Goal: Download file/media

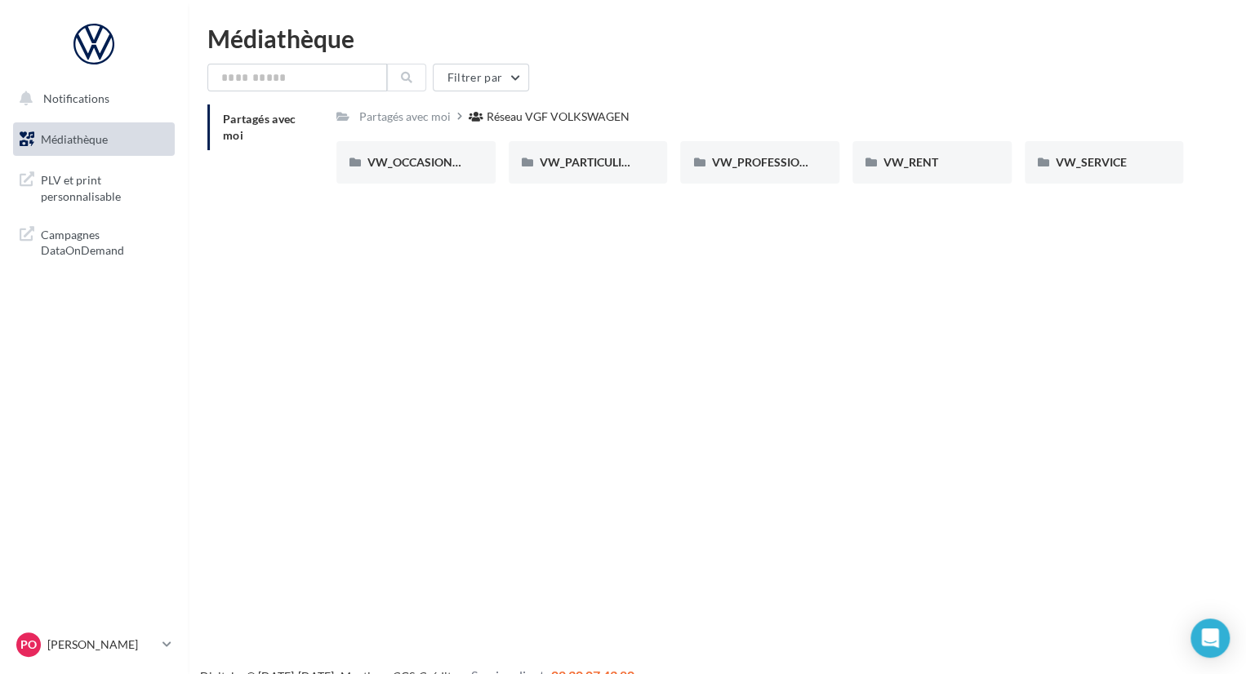
click at [696, 288] on div "Notifications Médiathèque" at bounding box center [623, 363] width 1246 height 674
click at [843, 354] on div "Notifications Médiathèque" at bounding box center [623, 363] width 1246 height 674
click at [578, 161] on span "VW_PARTICULIERS" at bounding box center [591, 162] width 102 height 14
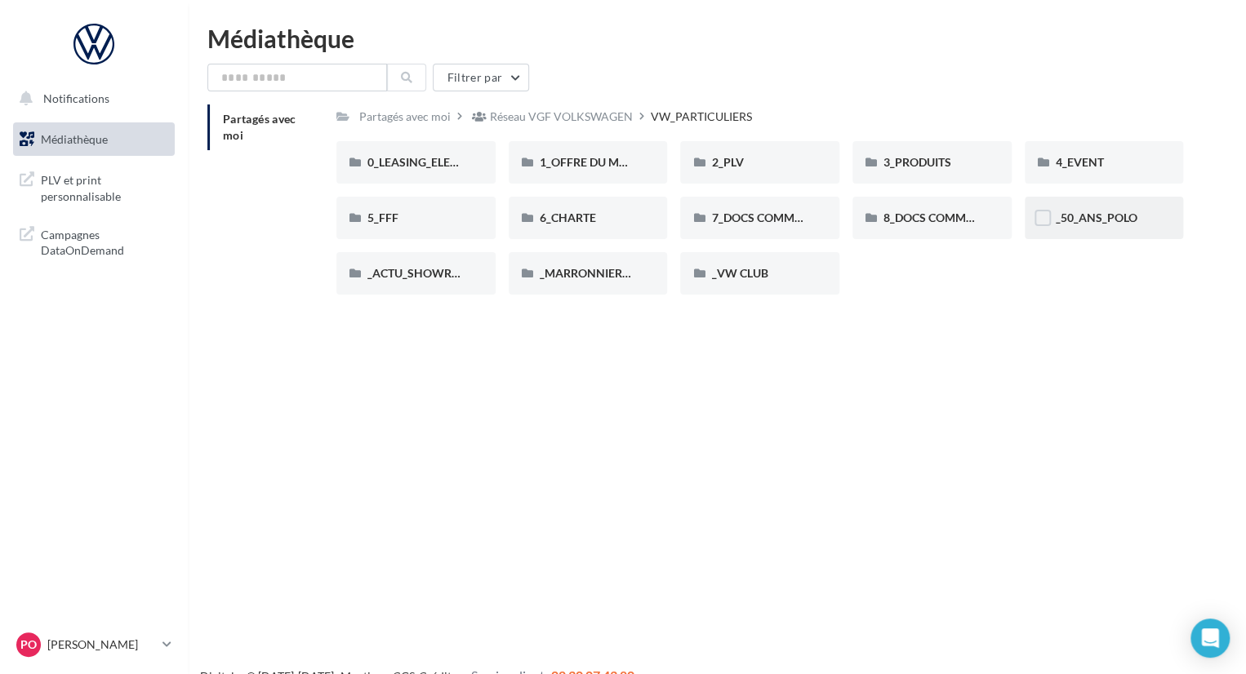
click at [1111, 231] on div "_50_ANS_POLO" at bounding box center [1104, 218] width 159 height 42
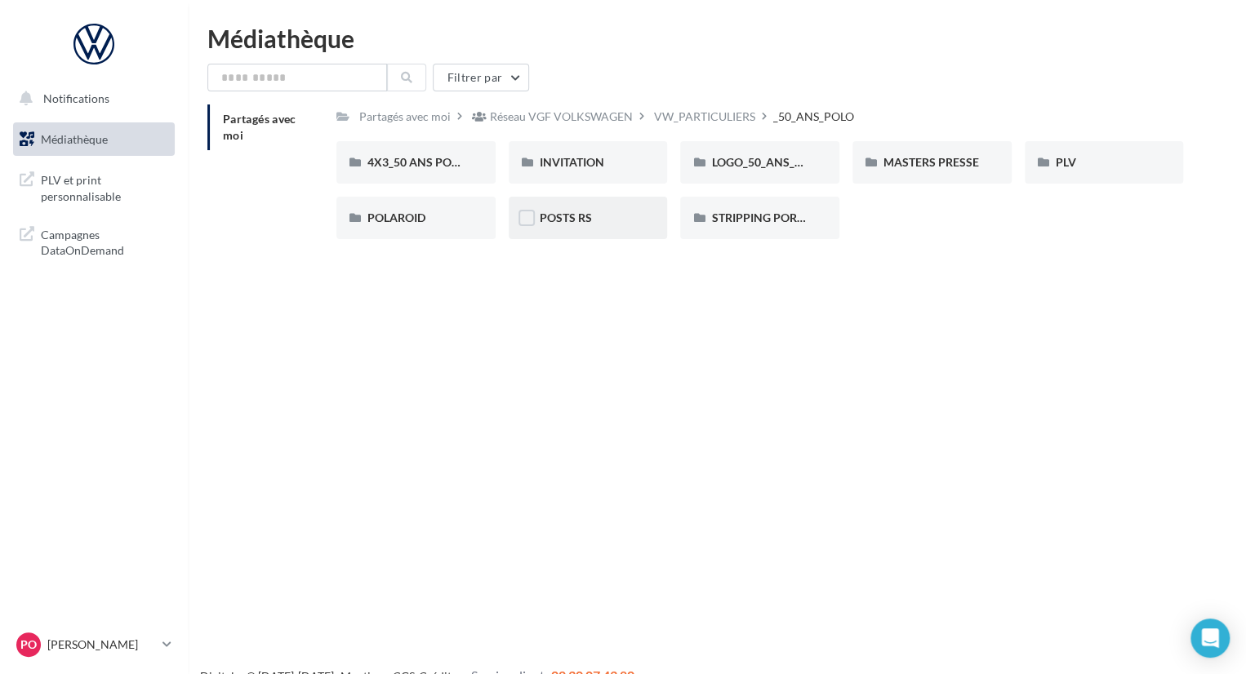
click at [603, 216] on div "POSTS RS" at bounding box center [588, 218] width 97 height 16
click at [563, 223] on span "POSTS RS" at bounding box center [566, 218] width 52 height 14
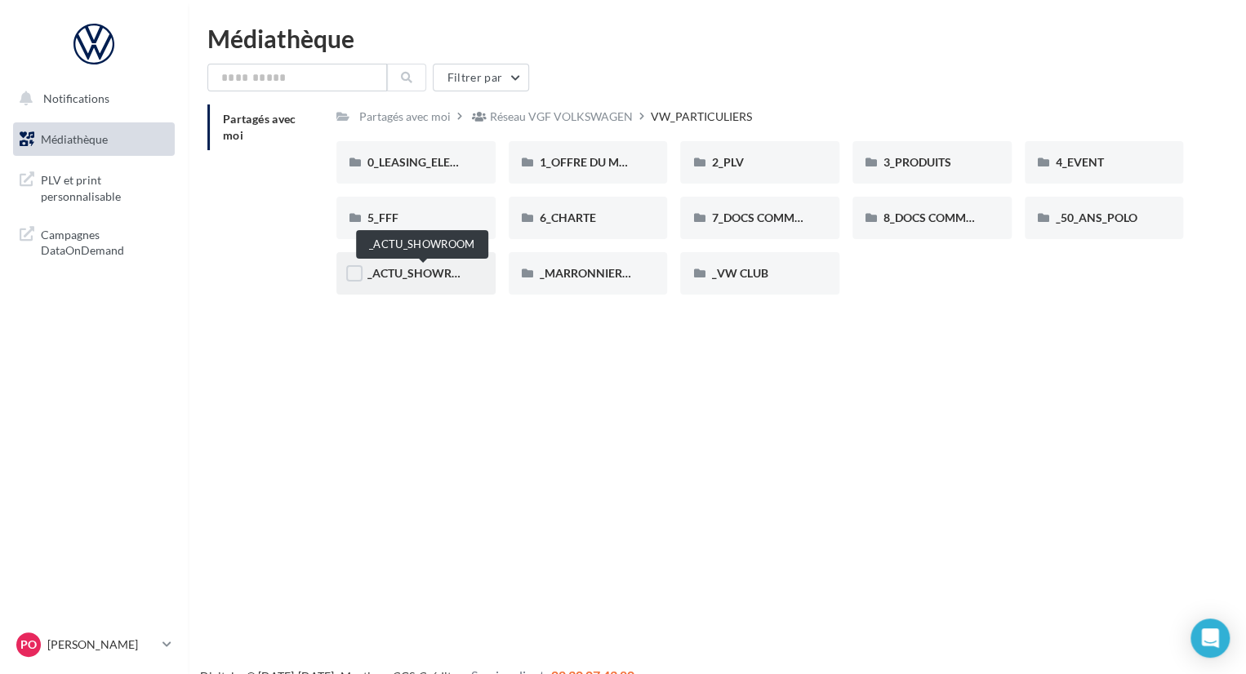
click at [425, 266] on span "_ACTU_SHOWROOM" at bounding box center [423, 273] width 113 height 14
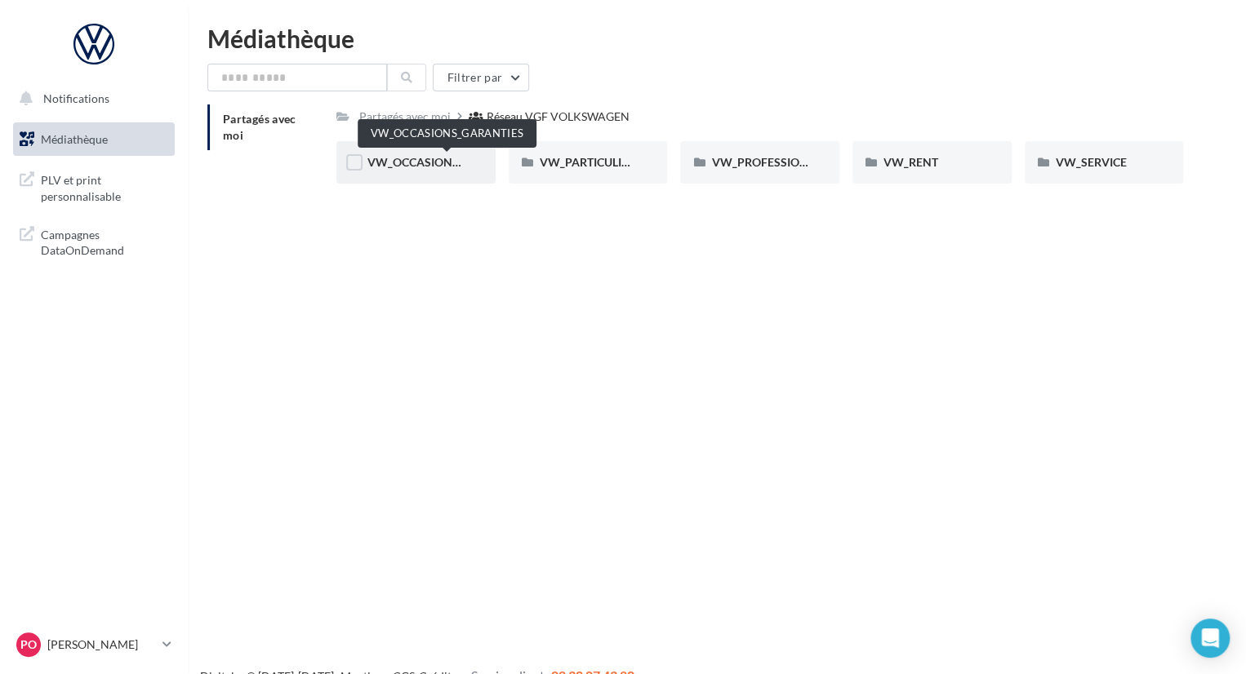
click at [389, 162] on span "VW_OCCASIONS_GARANTIES" at bounding box center [447, 162] width 160 height 14
click at [573, 162] on span "VW_PARTICULIERS" at bounding box center [591, 162] width 102 height 14
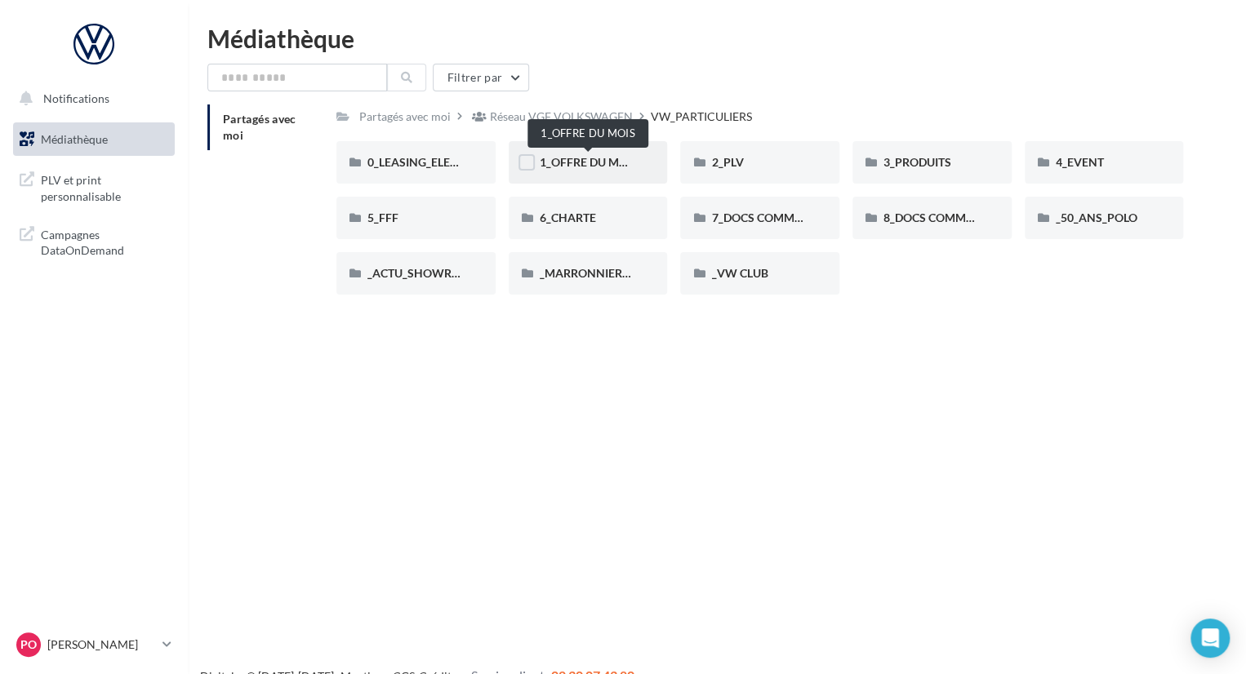
click at [594, 162] on span "1_OFFRE DU MOIS" at bounding box center [589, 162] width 98 height 14
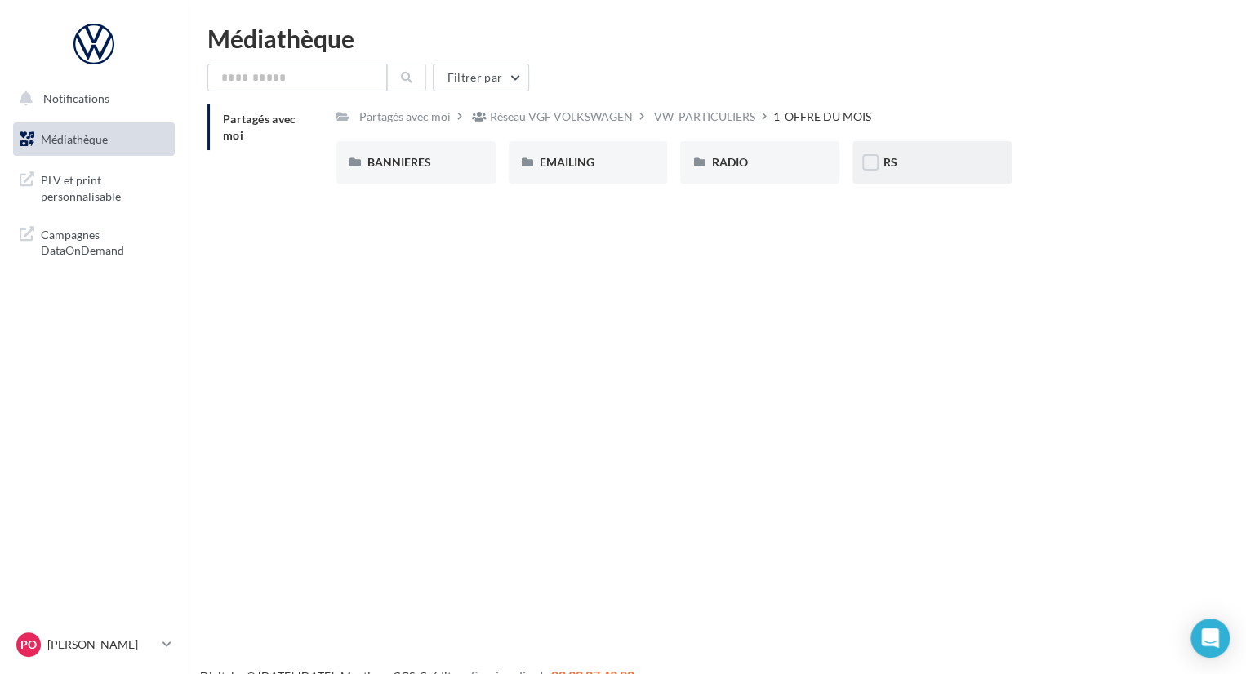
click at [880, 166] on div "RS" at bounding box center [931, 162] width 159 height 42
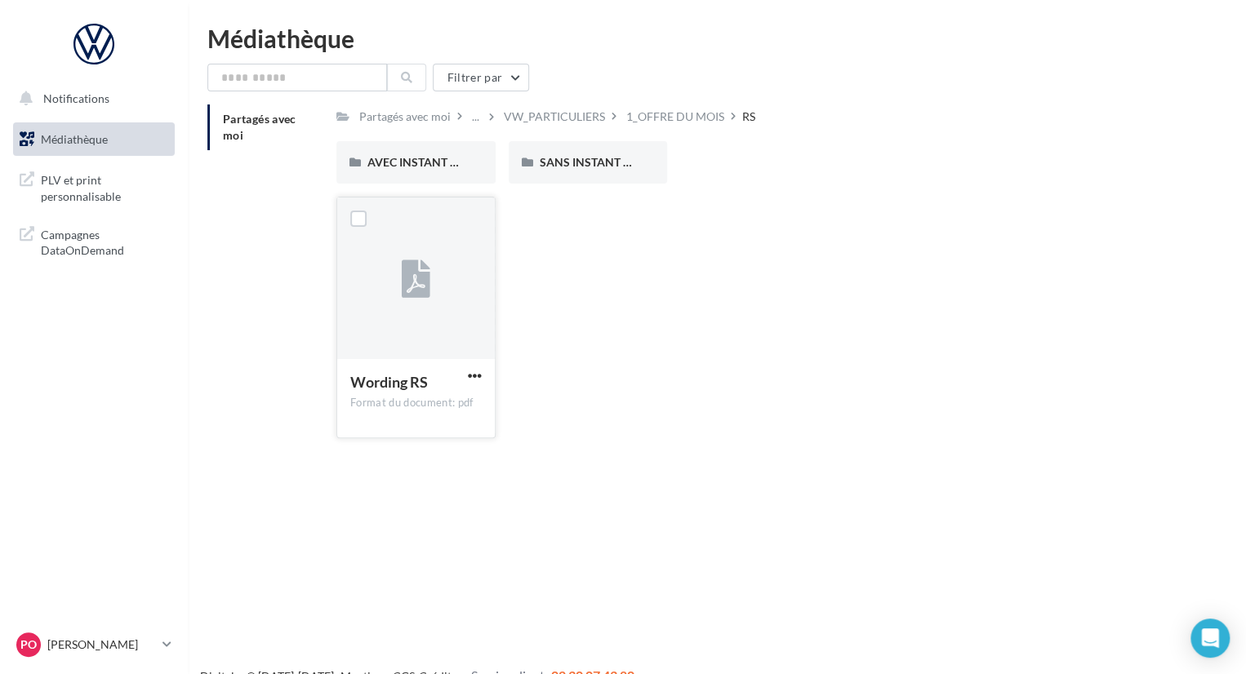
click at [395, 381] on span "Wording RS" at bounding box center [389, 382] width 78 height 18
click at [438, 353] on div at bounding box center [416, 279] width 158 height 163
click at [474, 376] on span "button" at bounding box center [475, 376] width 14 height 14
click at [408, 406] on button "Télécharger" at bounding box center [403, 408] width 163 height 42
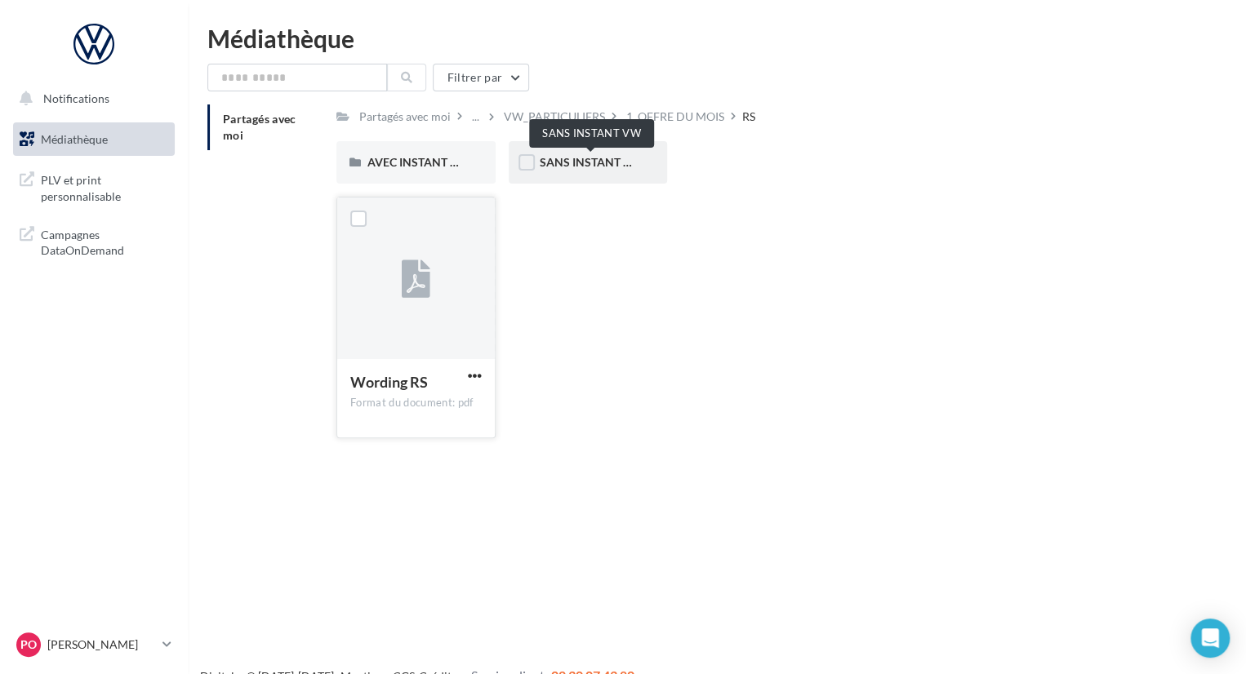
click at [577, 167] on span "SANS INSTANT VW" at bounding box center [592, 162] width 104 height 14
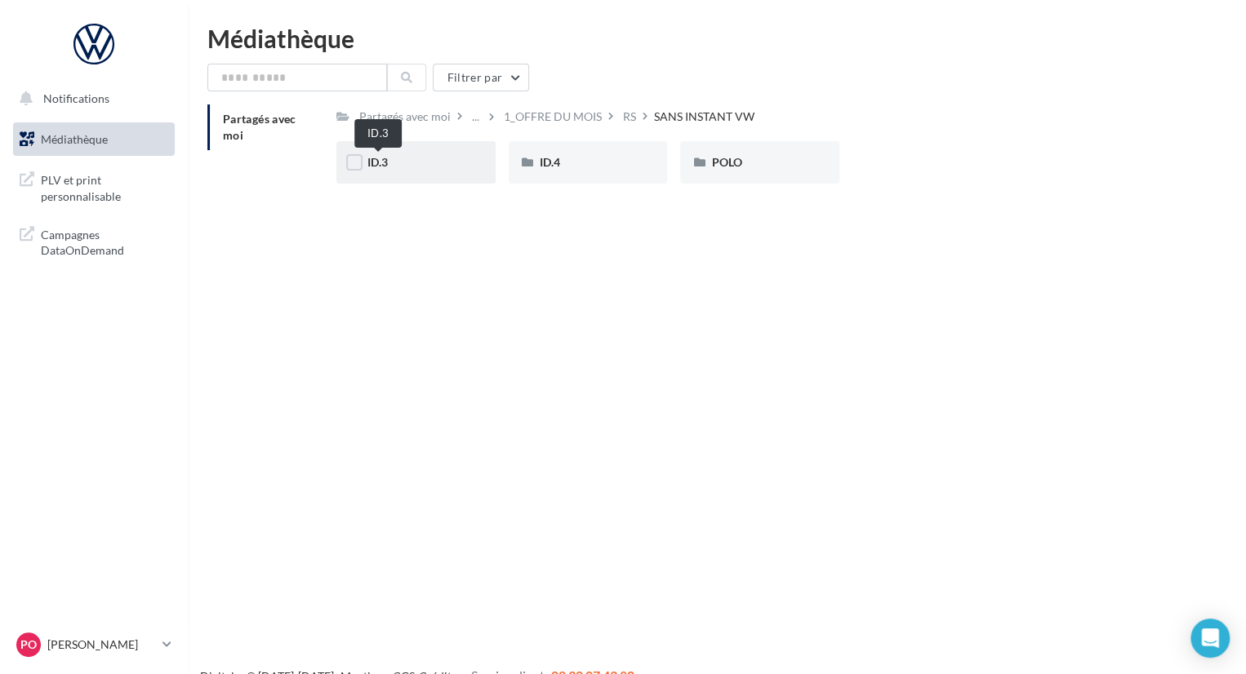
click at [380, 161] on span "ID.3" at bounding box center [377, 162] width 20 height 14
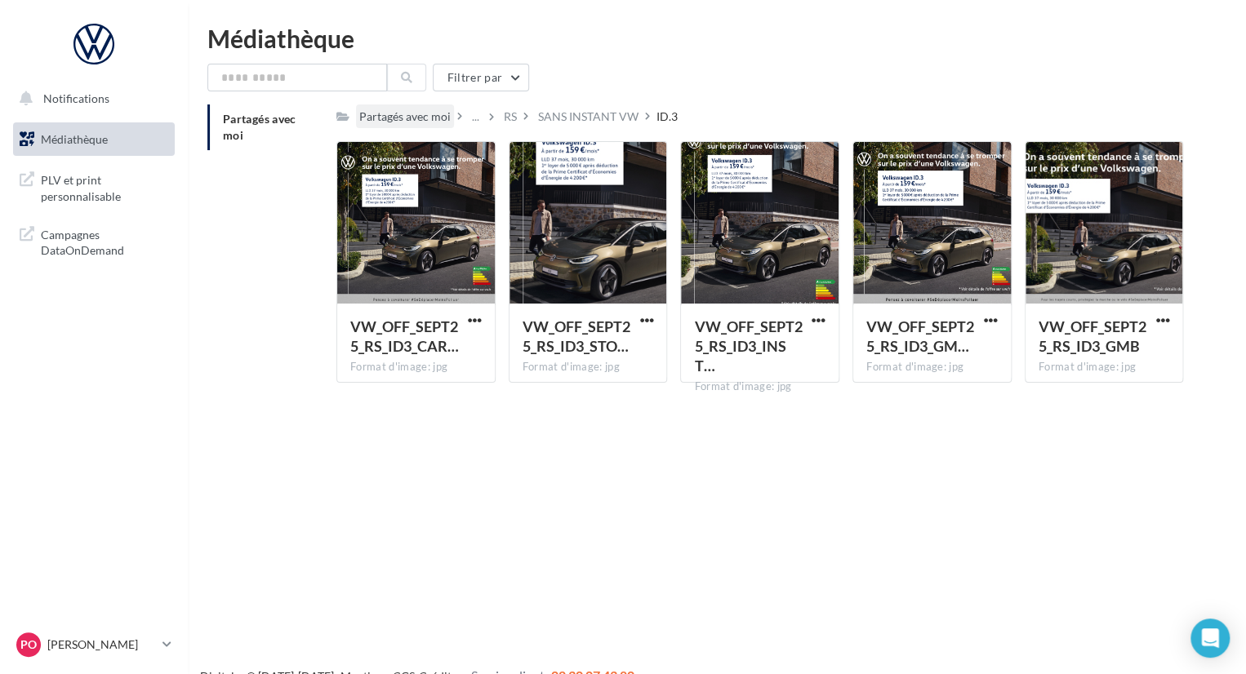
click at [391, 120] on div "Partagés avec moi" at bounding box center [404, 117] width 91 height 16
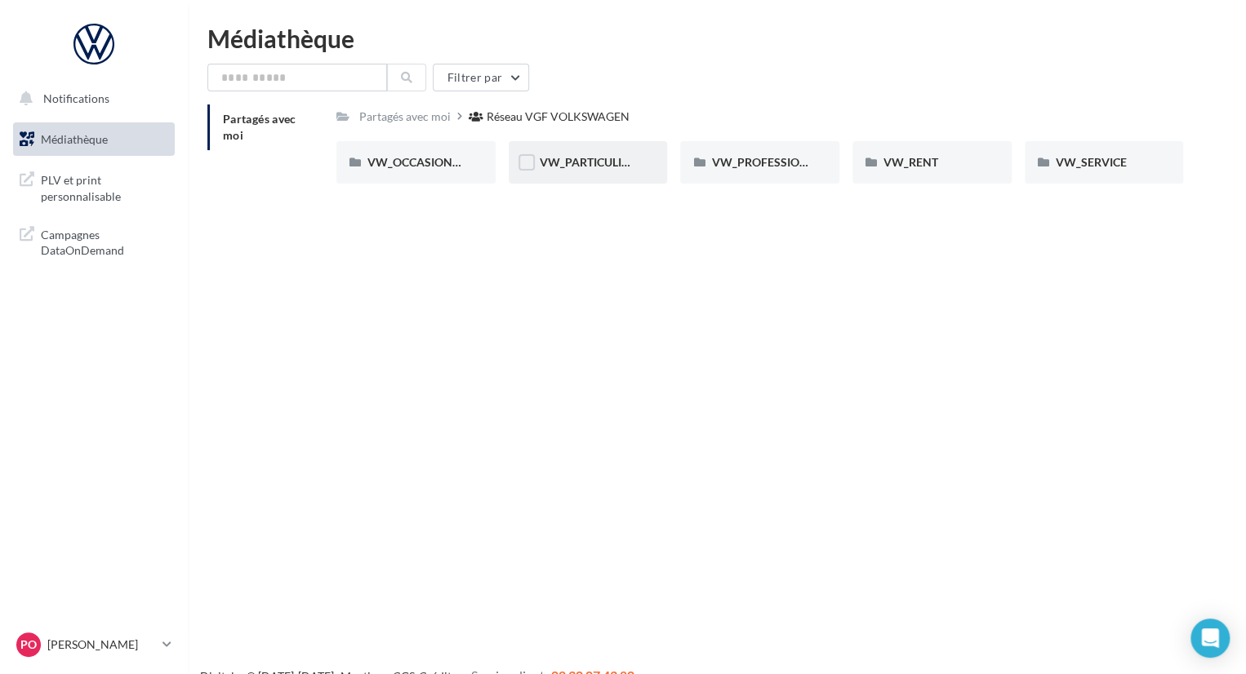
click at [611, 148] on div "VW_PARTICULIERS" at bounding box center [588, 162] width 159 height 42
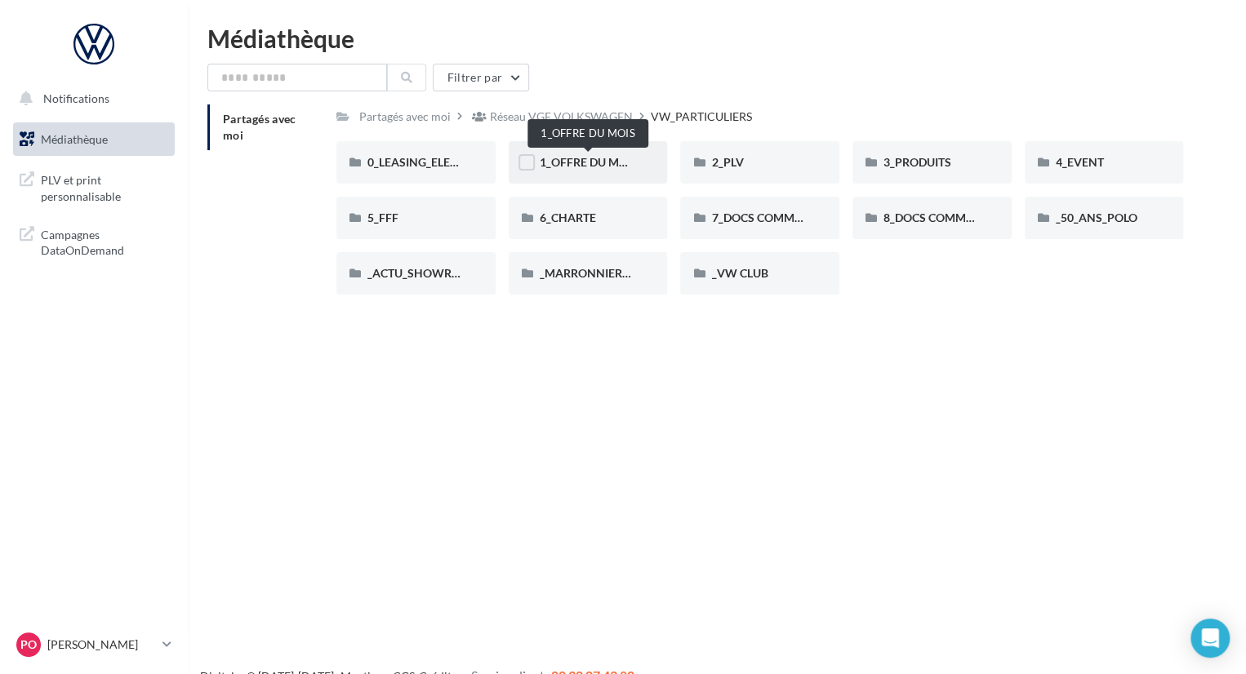
click at [606, 169] on span "1_OFFRE DU MOIS" at bounding box center [589, 162] width 98 height 14
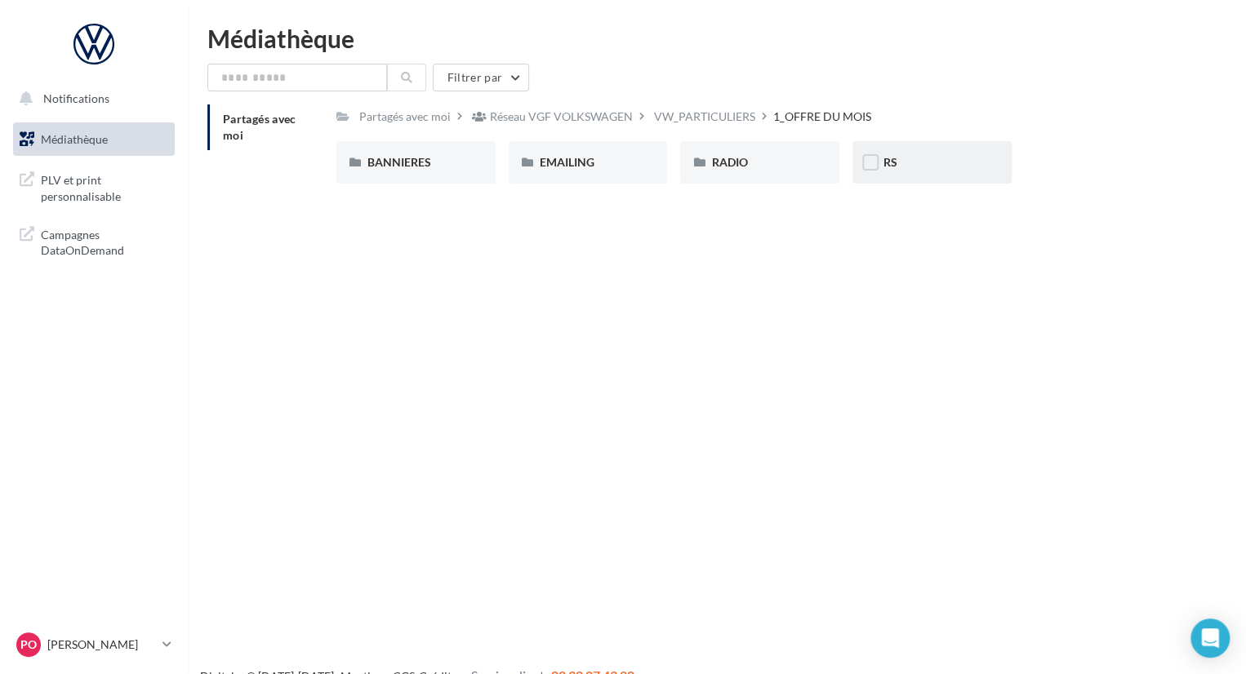
click at [909, 161] on div "RS" at bounding box center [931, 162] width 97 height 16
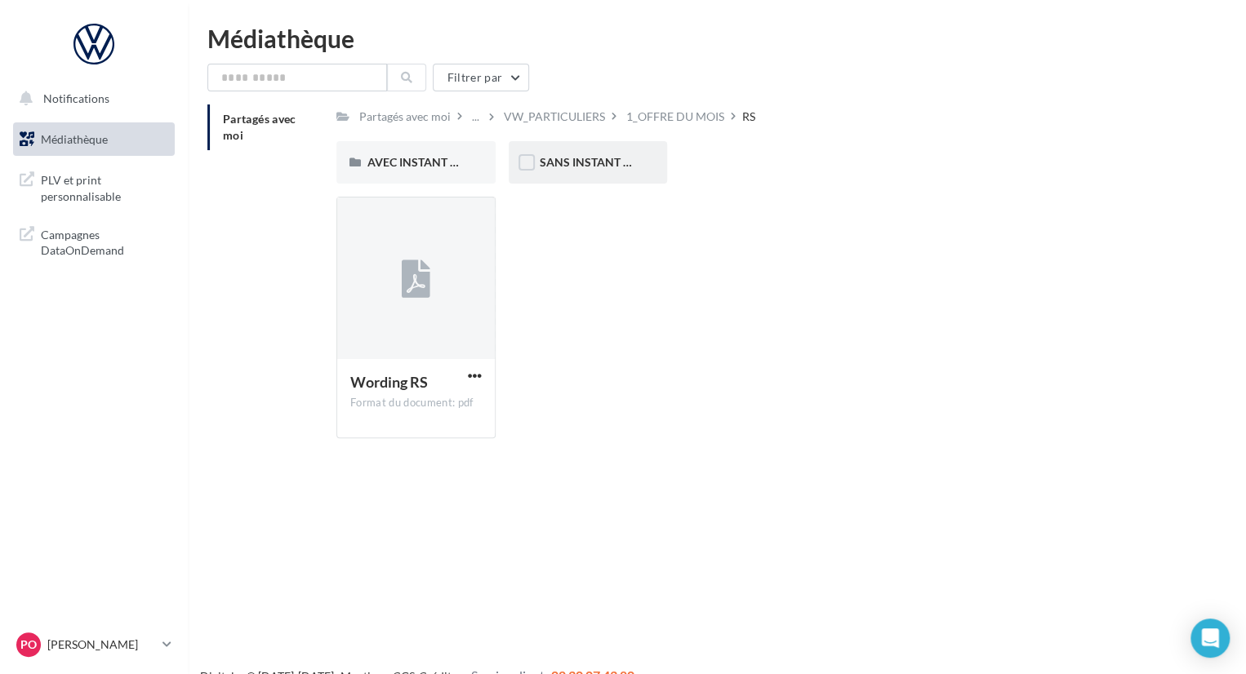
click at [591, 171] on div "SANS INSTANT VW" at bounding box center [588, 162] width 159 height 42
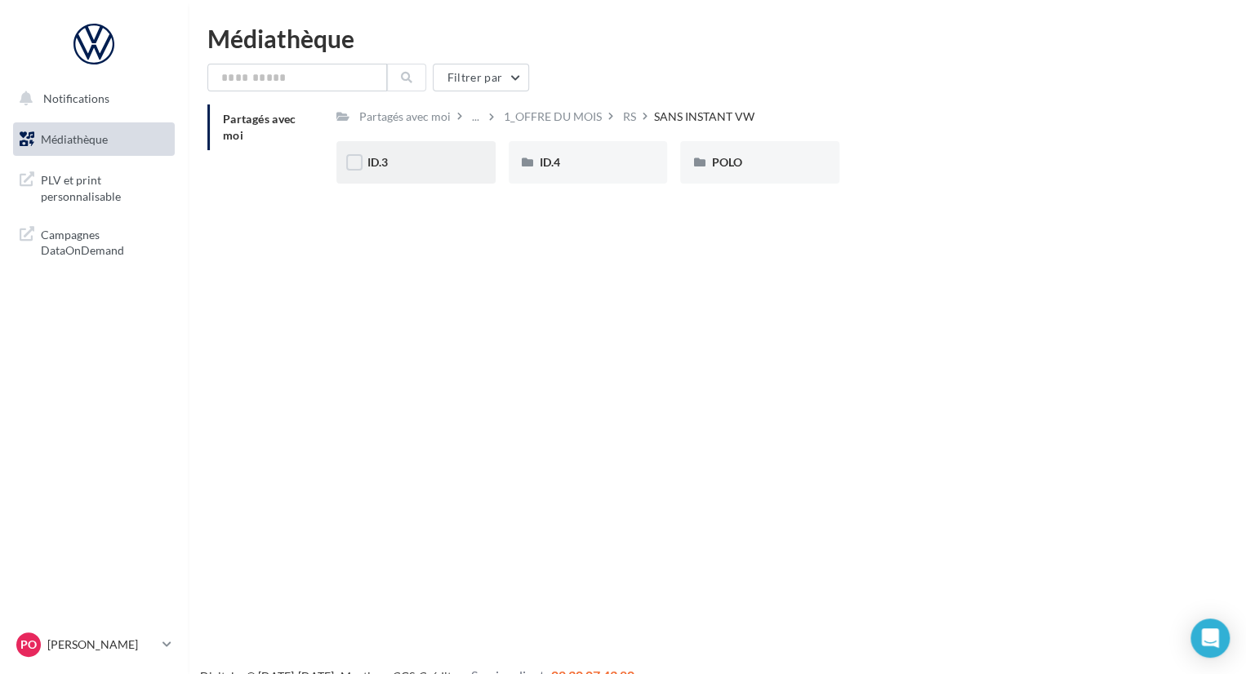
click at [395, 163] on div "ID.3" at bounding box center [415, 162] width 97 height 16
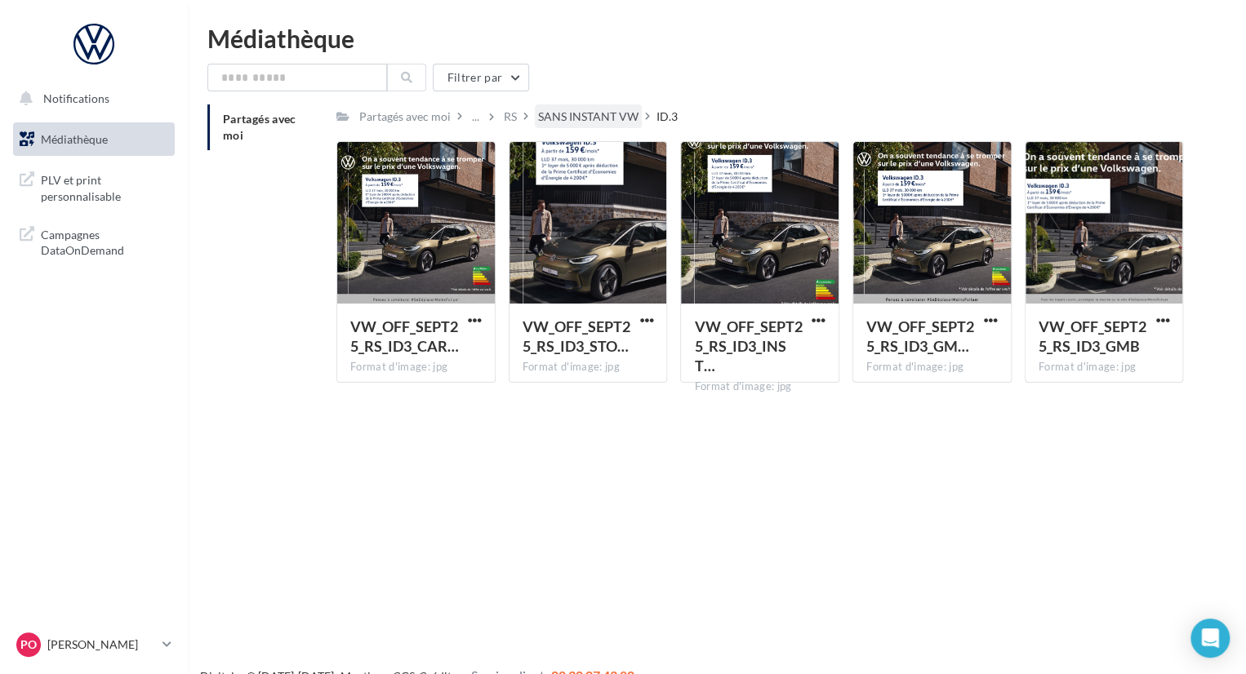
click at [592, 122] on div "SANS INSTANT VW" at bounding box center [588, 117] width 100 height 16
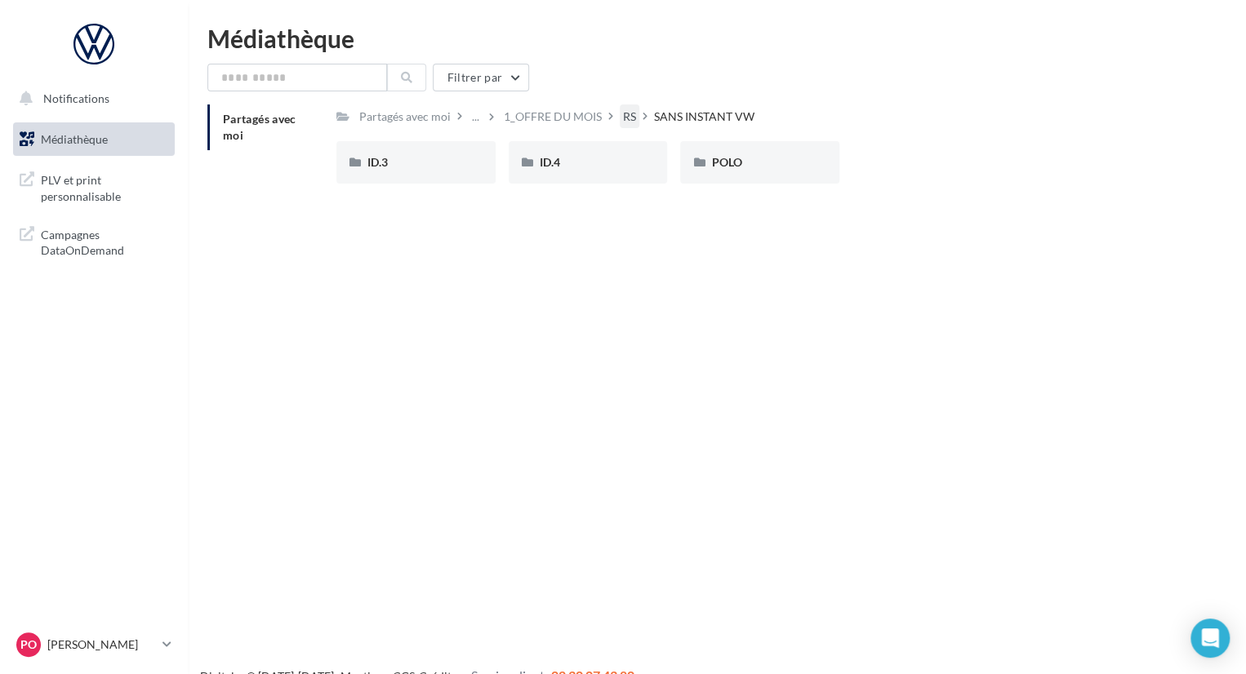
click at [634, 120] on div "RS" at bounding box center [630, 117] width 20 height 24
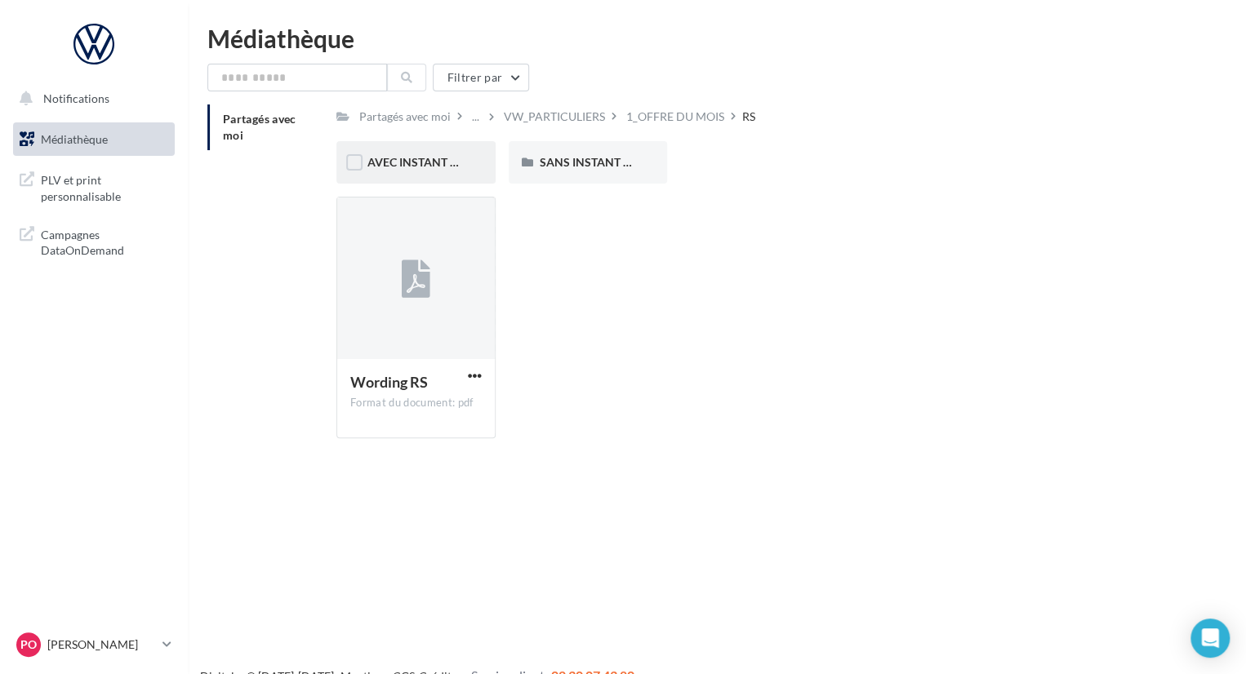
click at [439, 162] on span "AVEC INSTANT VW" at bounding box center [418, 162] width 103 height 14
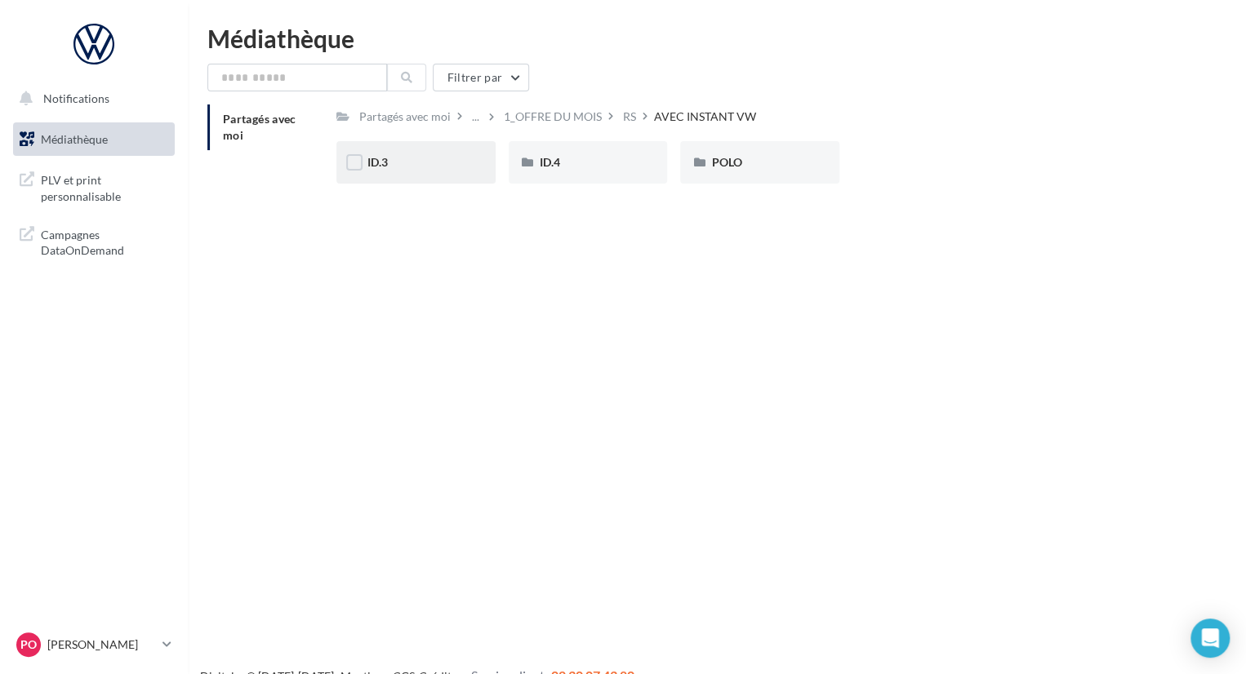
click at [403, 163] on div "ID.3" at bounding box center [415, 162] width 97 height 16
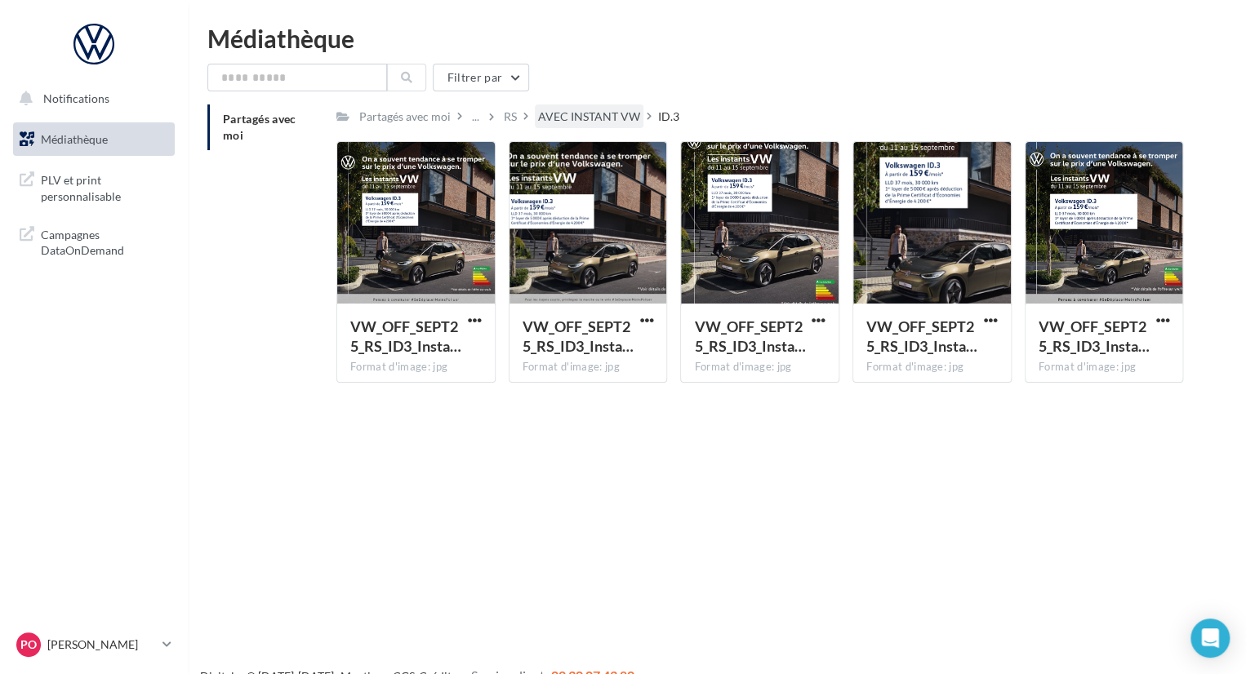
click at [575, 118] on div "AVEC INSTANT VW" at bounding box center [589, 117] width 102 height 16
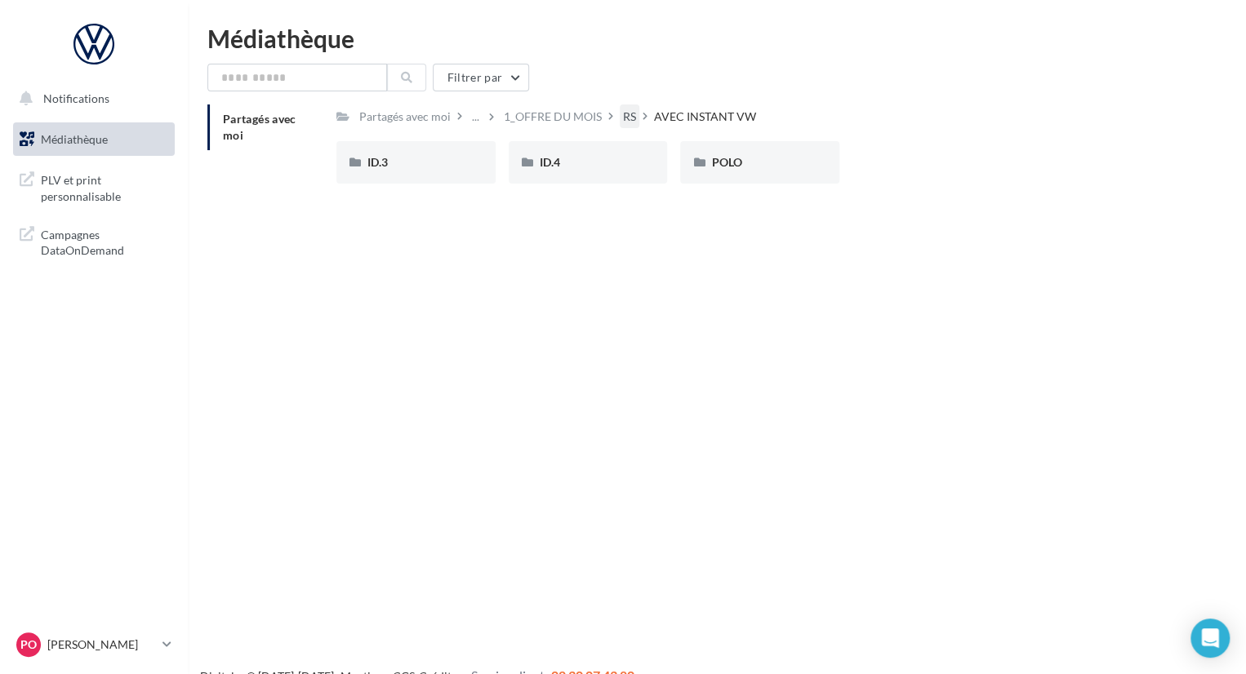
click at [628, 122] on div "RS" at bounding box center [629, 117] width 13 height 16
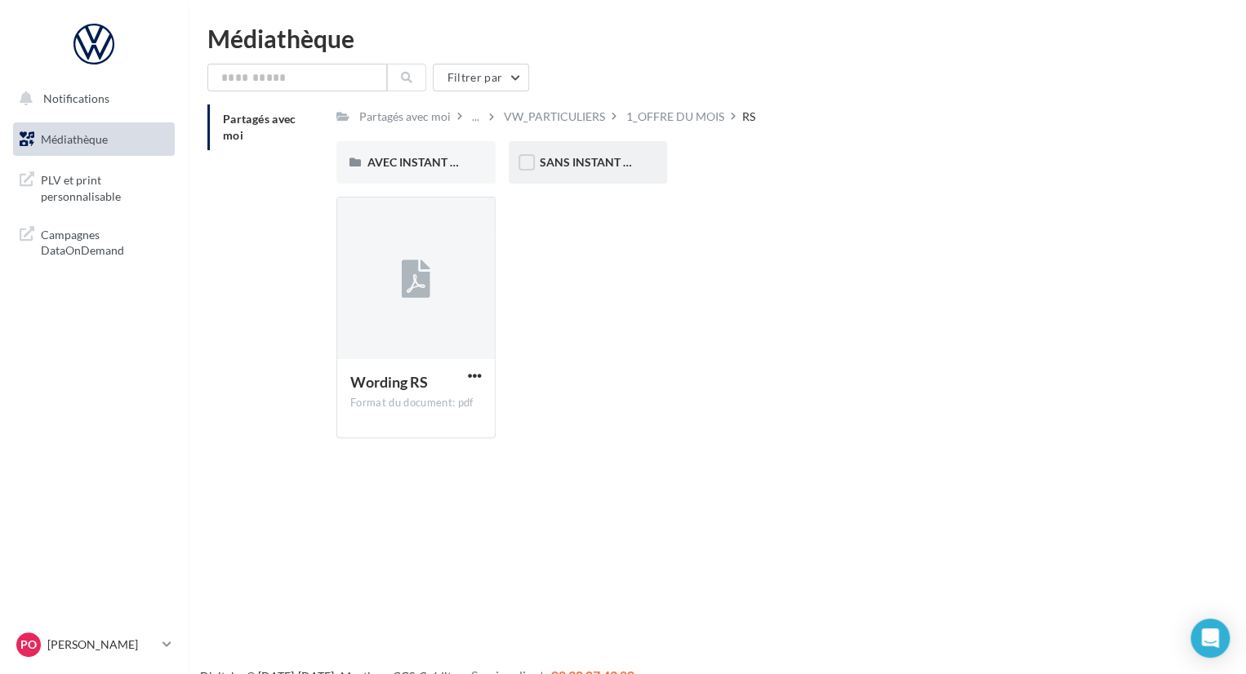
click at [604, 175] on div "SANS INSTANT VW" at bounding box center [588, 162] width 159 height 42
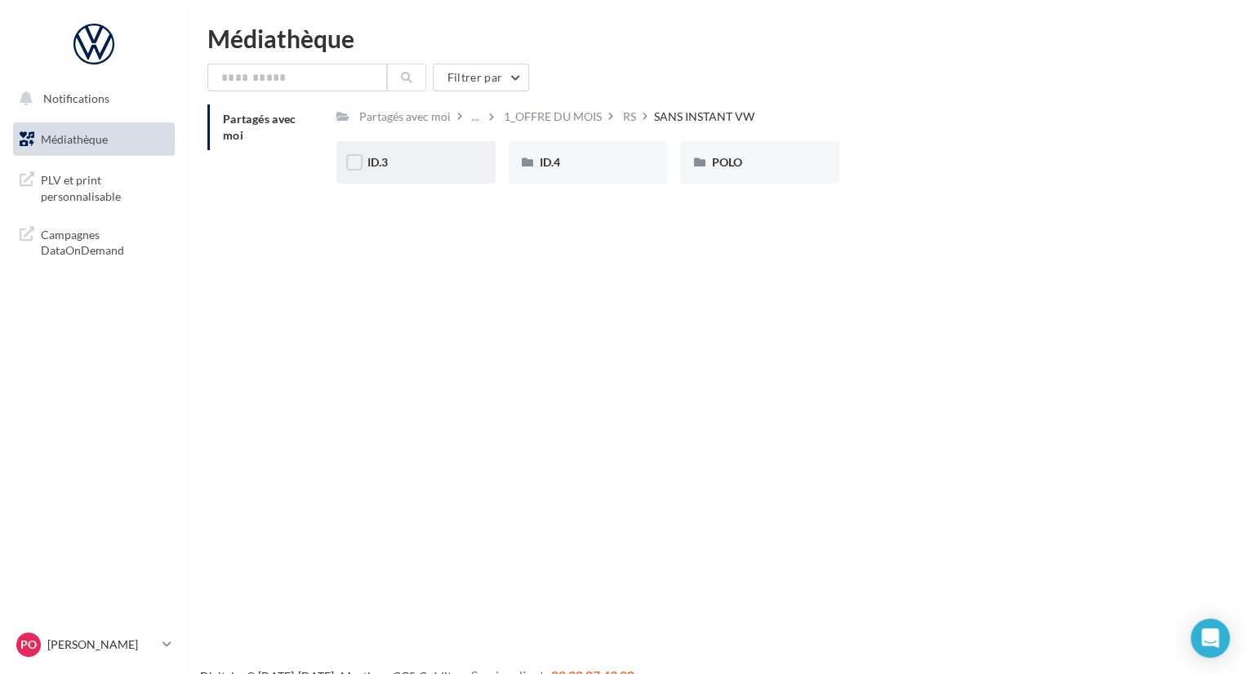
click at [441, 162] on div "ID.3" at bounding box center [415, 162] width 97 height 16
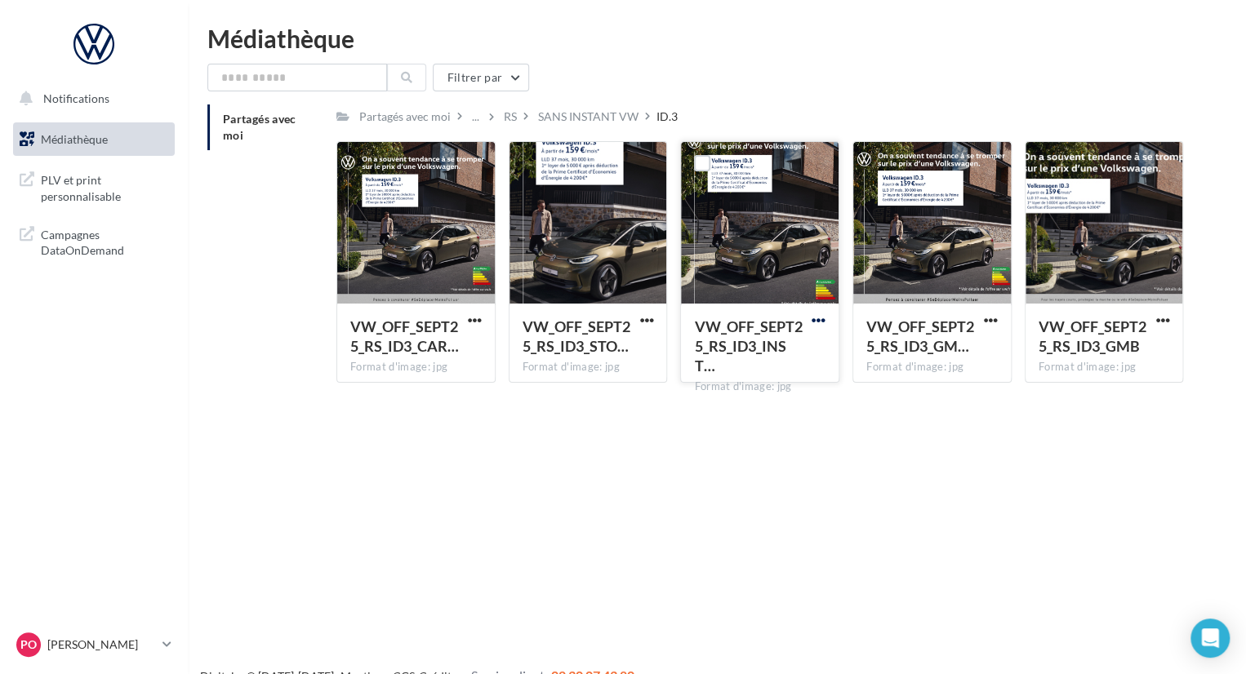
click at [812, 318] on span "button" at bounding box center [819, 321] width 14 height 14
click at [723, 355] on button "Télécharger" at bounding box center [746, 353] width 163 height 42
click at [447, 267] on div at bounding box center [416, 223] width 158 height 163
click at [397, 248] on div at bounding box center [416, 223] width 158 height 163
click at [468, 322] on span "button" at bounding box center [475, 321] width 14 height 14
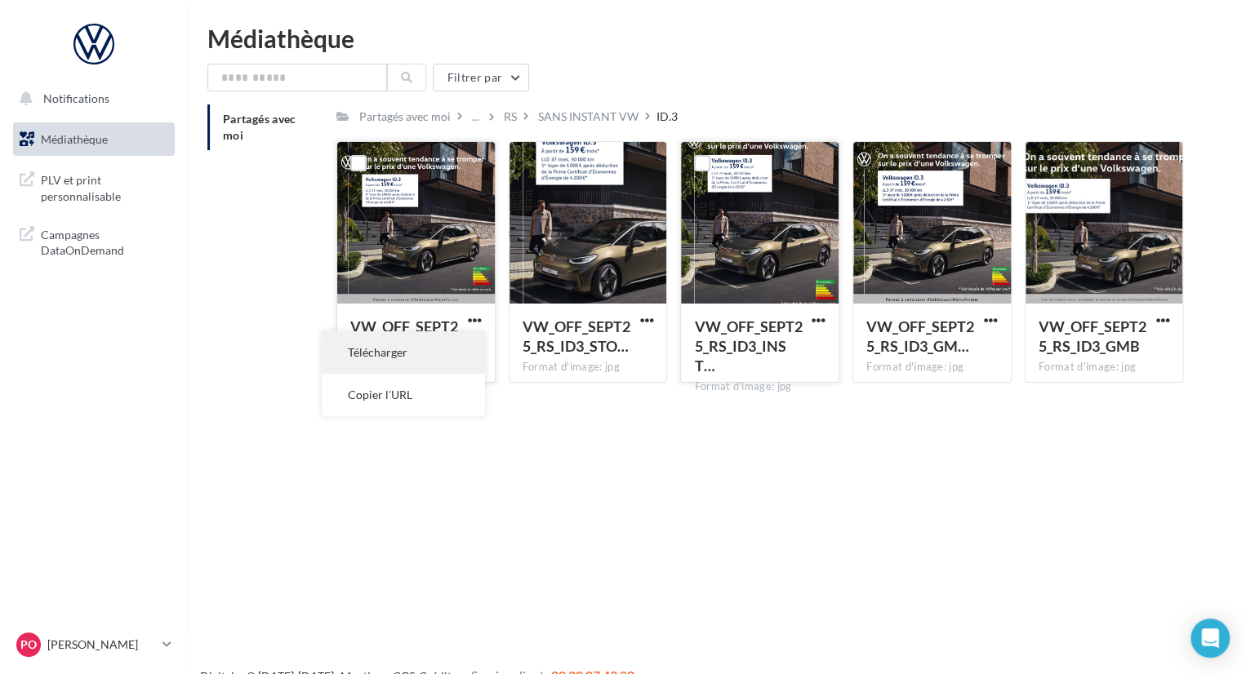
click at [417, 347] on button "Télécharger" at bounding box center [403, 353] width 163 height 42
